Goal: Task Accomplishment & Management: Use online tool/utility

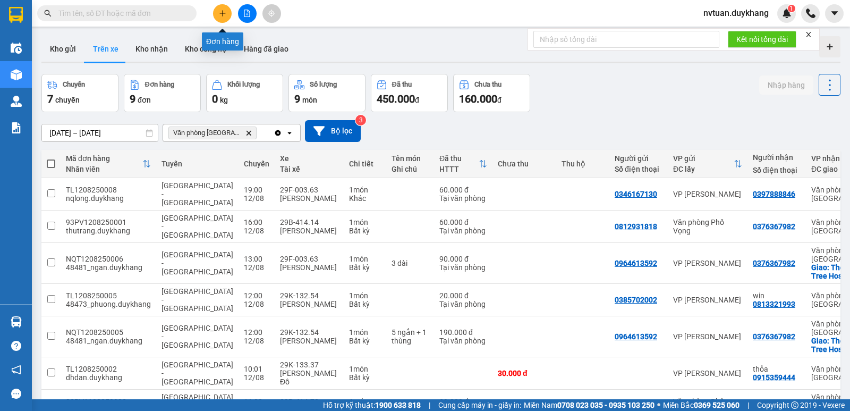
click at [219, 15] on icon "plus" at bounding box center [222, 13] width 7 height 7
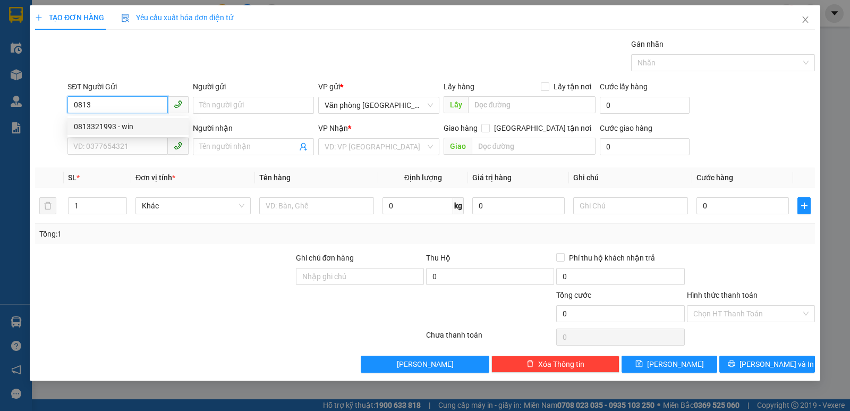
click at [117, 127] on div "0813321993 - win" at bounding box center [128, 127] width 108 height 12
type input "0813321993"
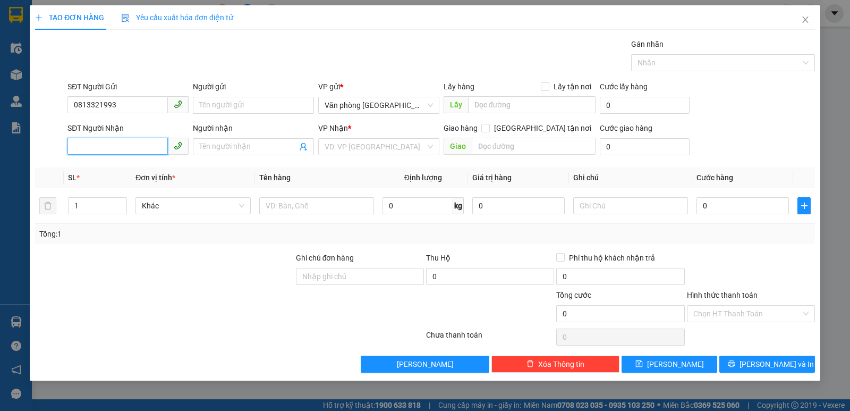
click at [112, 148] on input "SĐT Người Nhận" at bounding box center [117, 146] width 100 height 17
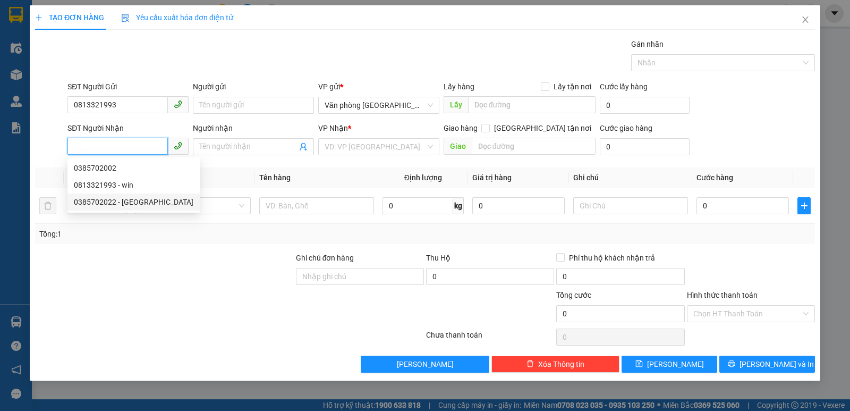
click at [126, 202] on div "0385702022 - [GEOGRAPHIC_DATA]" at bounding box center [134, 202] width 120 height 12
type input "0385702022"
type input "[PERSON_NAME]"
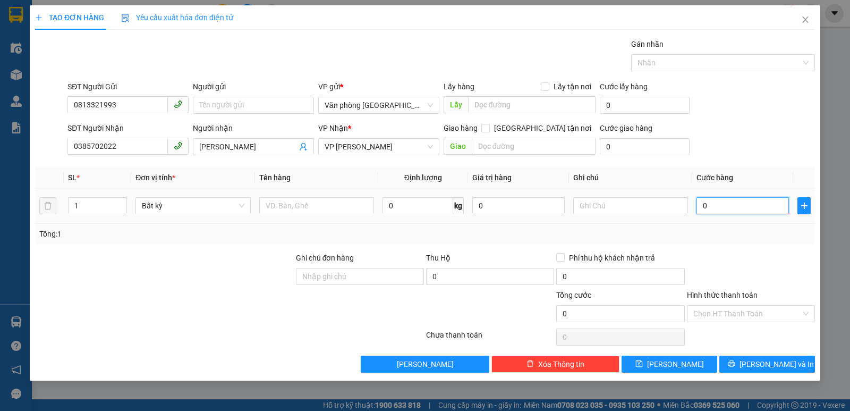
drag, startPoint x: 744, startPoint y: 206, endPoint x: 722, endPoint y: 212, distance: 23.7
click at [743, 206] on input "0" at bounding box center [743, 205] width 92 height 17
type input "2"
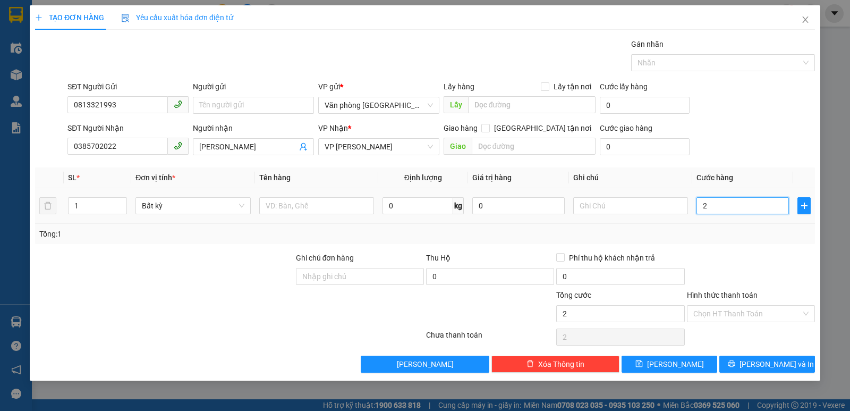
type input "20"
type input "200"
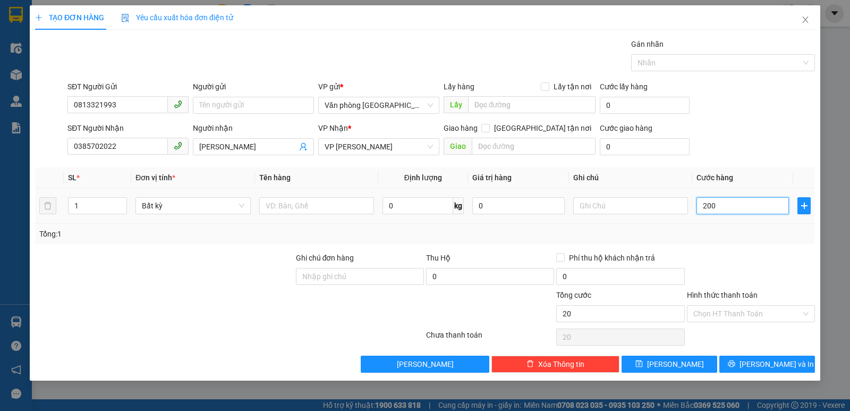
type input "200"
type input "2.000"
type input "20.000"
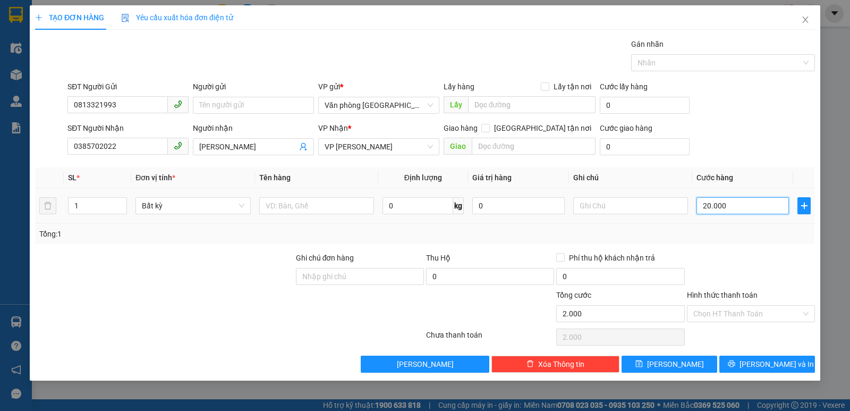
type input "20.000"
click at [741, 313] on input "Hình thức thanh toán" at bounding box center [747, 314] width 108 height 16
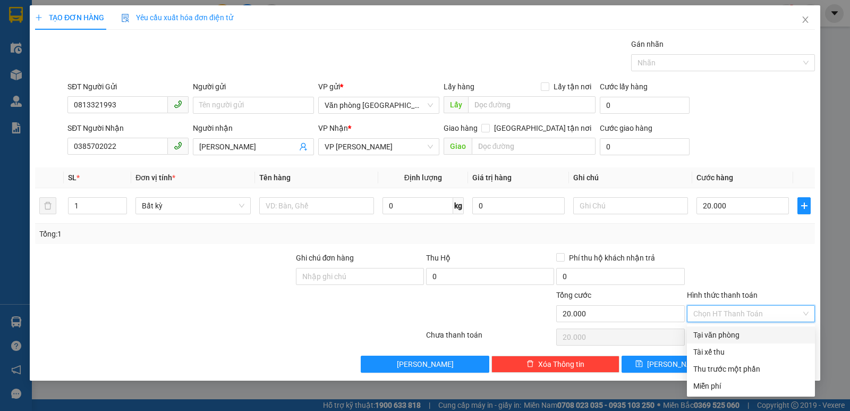
click at [735, 333] on div "Tại văn phòng" at bounding box center [750, 335] width 115 height 12
type input "0"
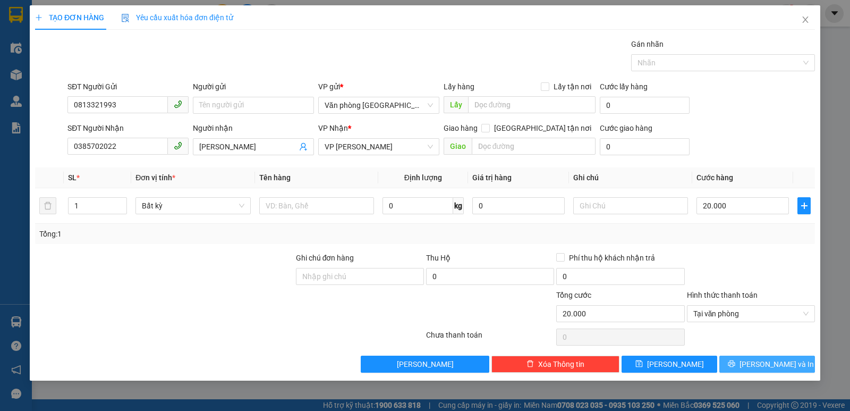
click at [768, 369] on span "[PERSON_NAME] và In" at bounding box center [777, 364] width 74 height 12
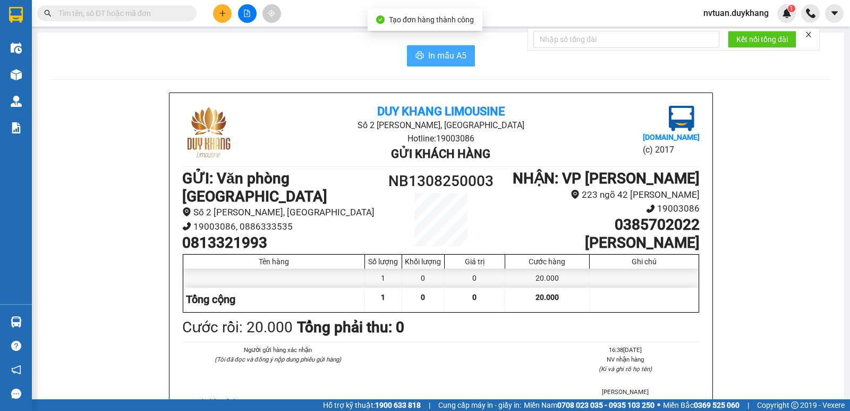
click at [453, 57] on span "In mẫu A5" at bounding box center [447, 55] width 38 height 13
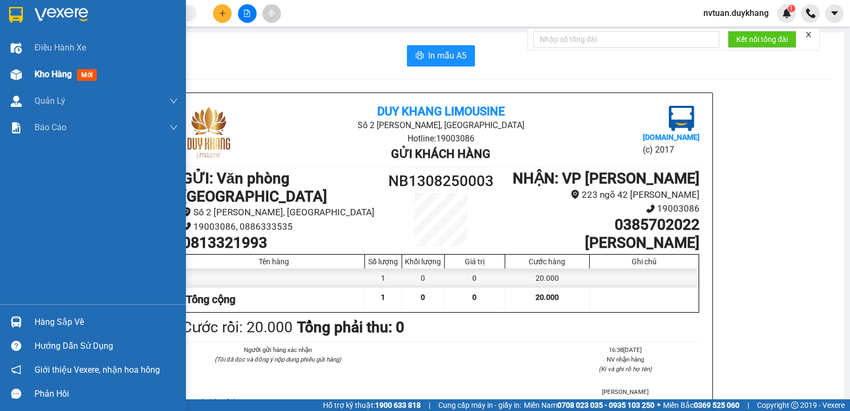
click at [41, 70] on span "Kho hàng" at bounding box center [53, 74] width 37 height 10
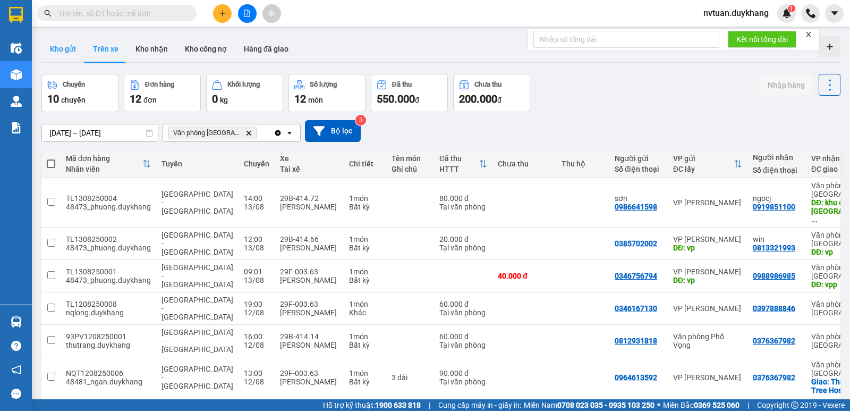
click at [72, 38] on button "Kho gửi" at bounding box center [62, 49] width 43 height 26
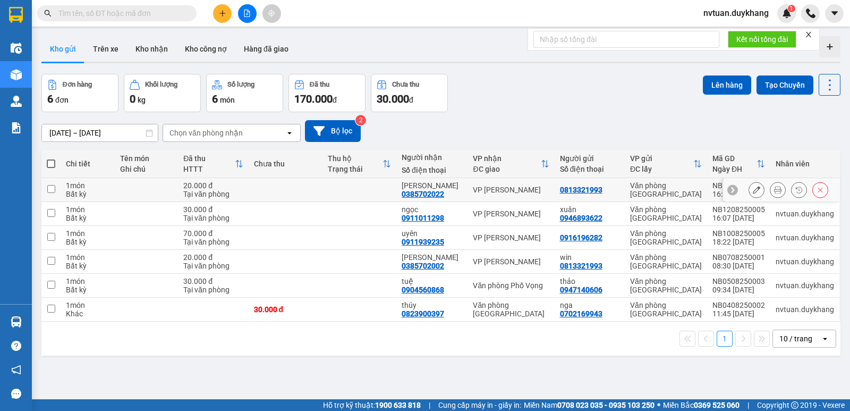
click at [50, 188] on input "checkbox" at bounding box center [51, 189] width 8 height 8
checkbox input "true"
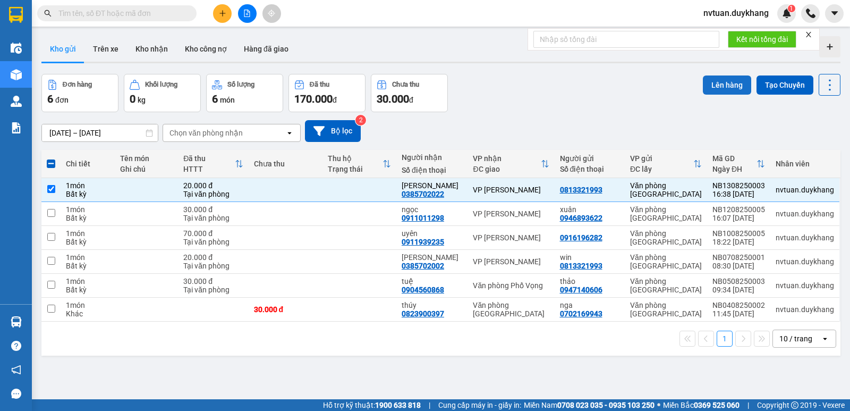
click at [709, 84] on button "Lên hàng" at bounding box center [727, 84] width 48 height 19
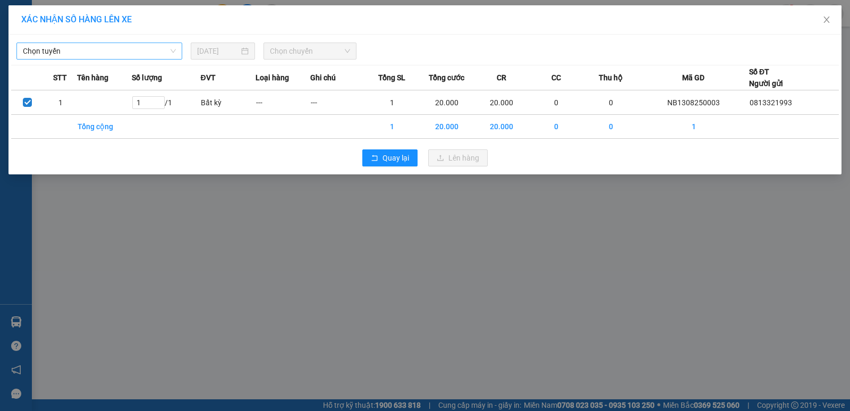
click at [113, 55] on span "Chọn tuyến" at bounding box center [99, 51] width 153 height 16
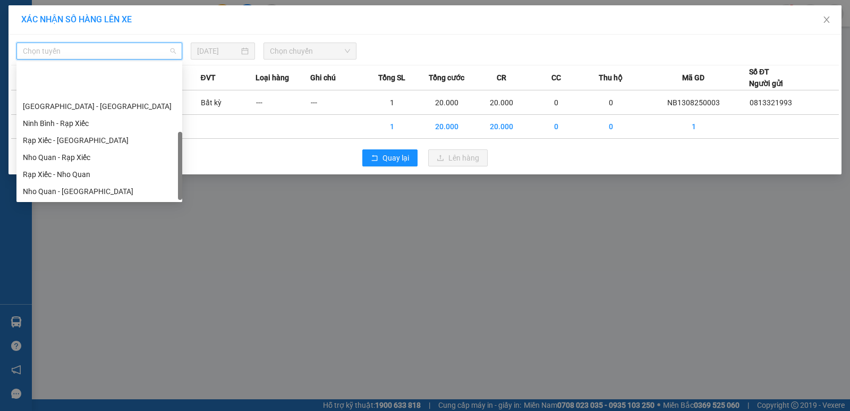
scroll to position [51, 0]
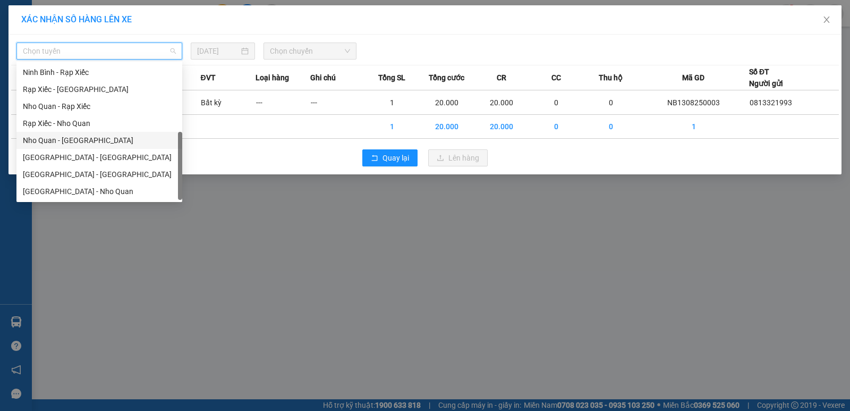
click at [70, 143] on div "Nho Quan - [GEOGRAPHIC_DATA]" at bounding box center [99, 140] width 153 height 12
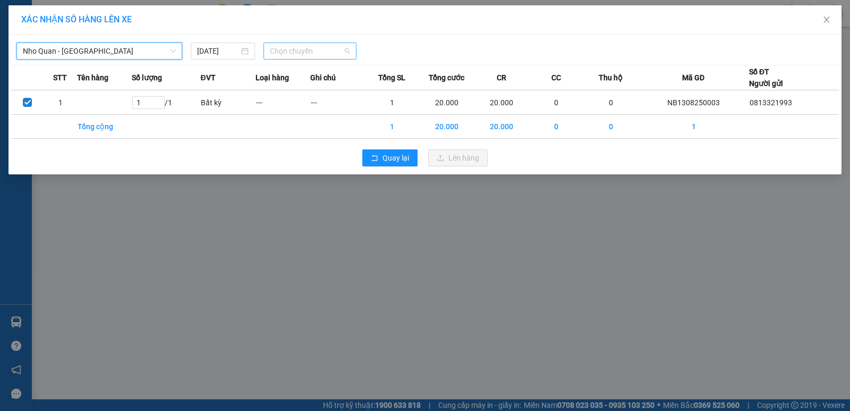
click at [306, 46] on span "Chọn chuyến" at bounding box center [310, 51] width 80 height 16
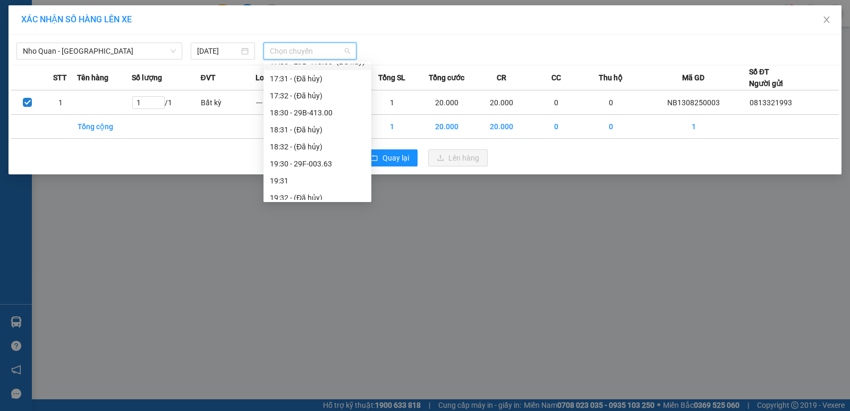
scroll to position [584, 0]
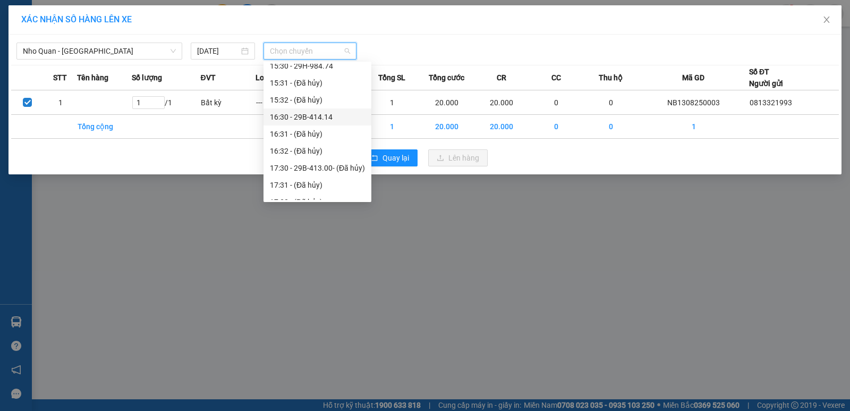
click at [321, 112] on div "16:30 - 29B-414.14" at bounding box center [317, 117] width 95 height 12
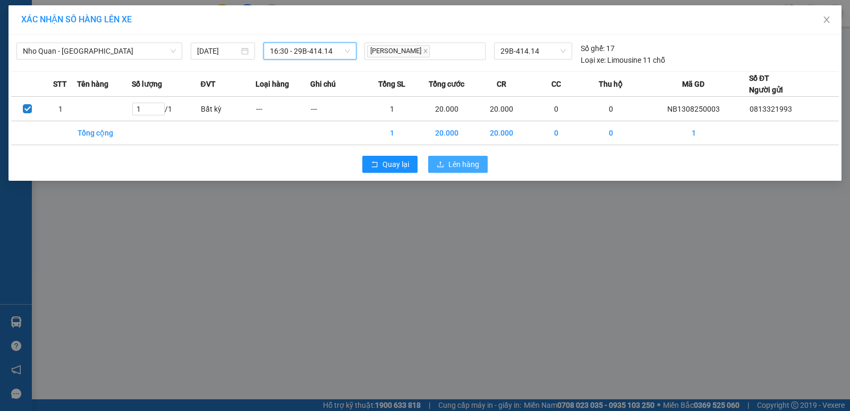
click at [462, 165] on span "Lên hàng" at bounding box center [463, 164] width 31 height 12
